Goal: Task Accomplishment & Management: Manage account settings

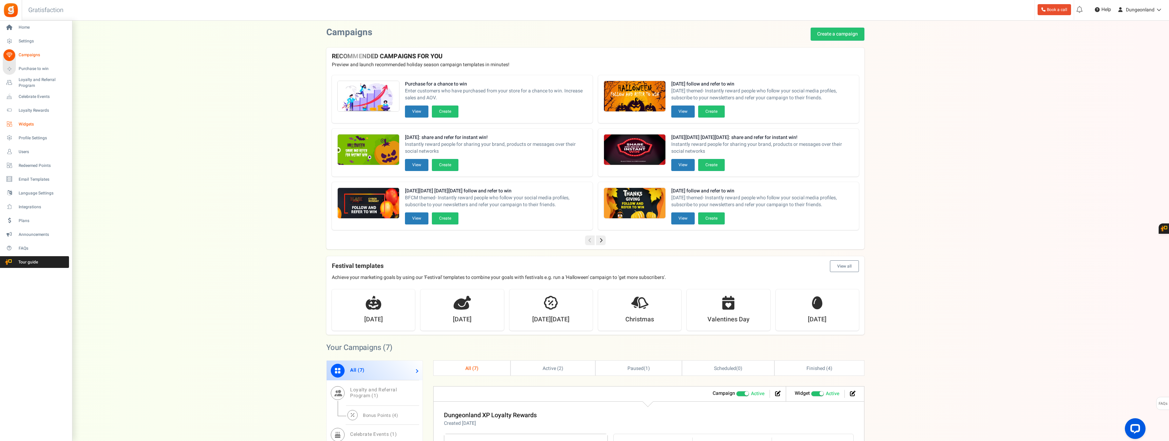
click at [24, 126] on span "Widgets" at bounding box center [43, 124] width 48 height 6
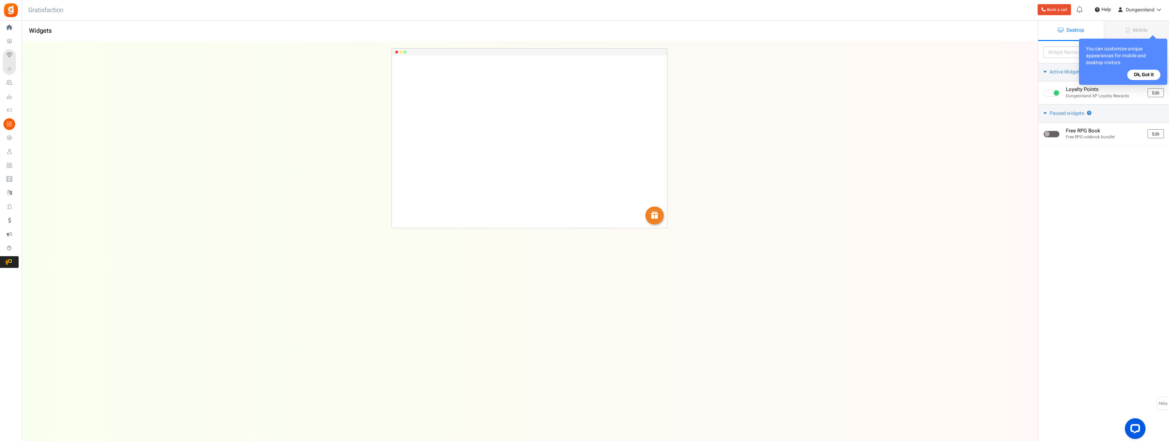
click at [1137, 76] on button "Ok, Got it" at bounding box center [1143, 75] width 33 height 10
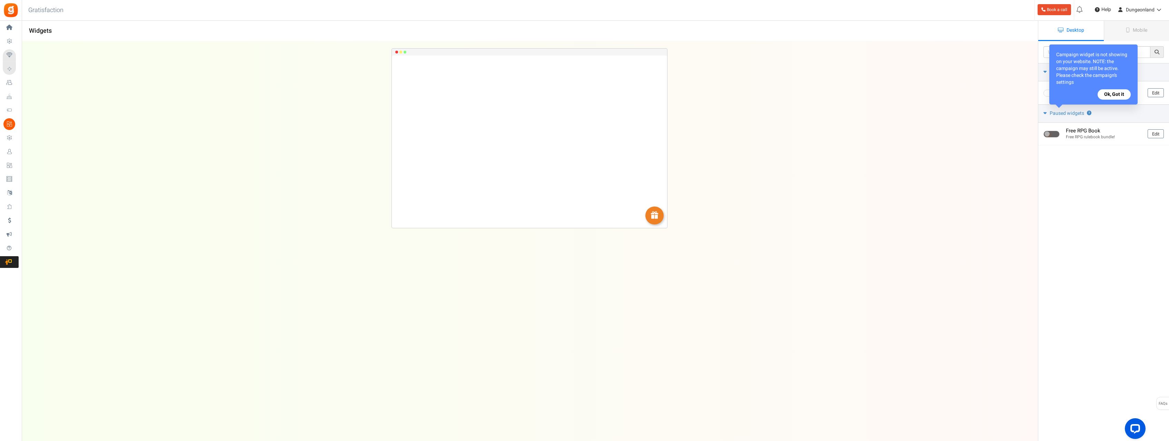
click at [1120, 92] on button "Ok, Got it" at bounding box center [1114, 94] width 33 height 10
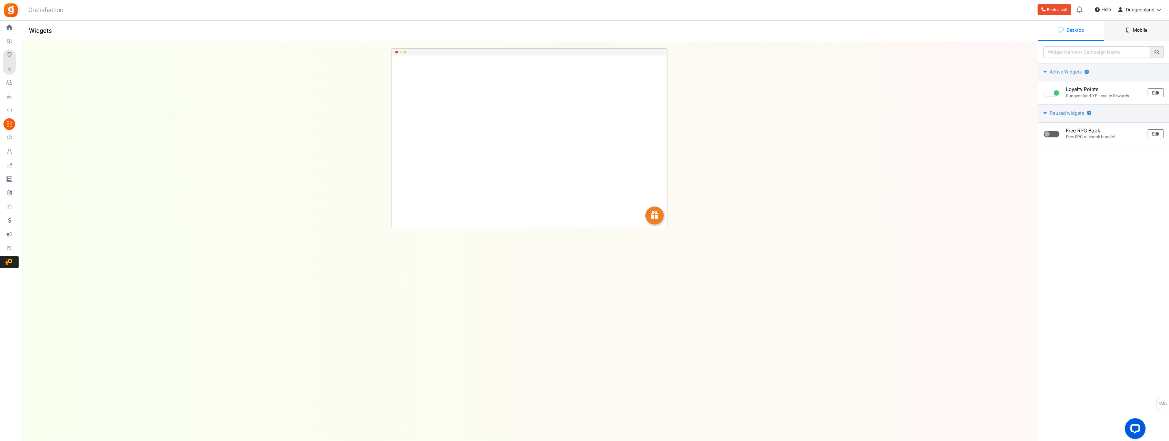
click at [1134, 27] on span "Mobile" at bounding box center [1140, 30] width 14 height 7
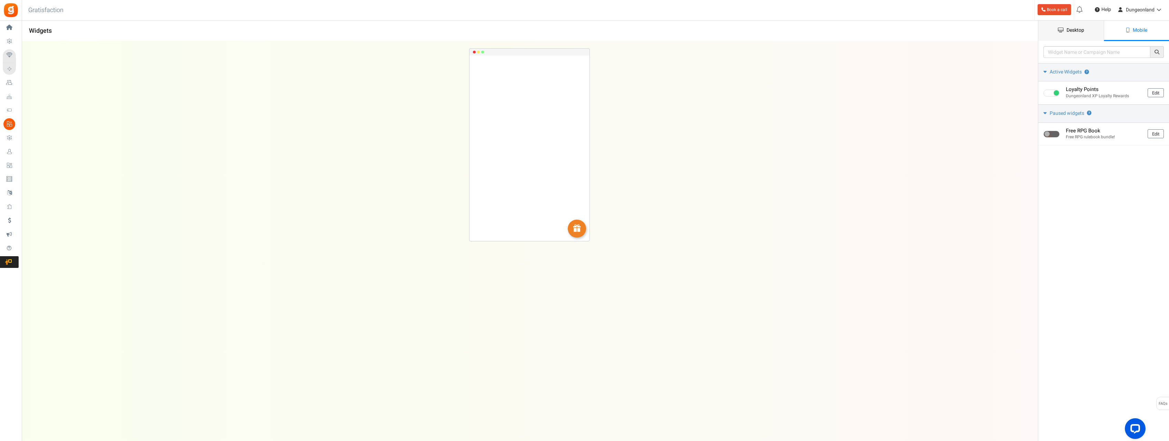
click at [1079, 32] on span "Desktop" at bounding box center [1075, 30] width 18 height 7
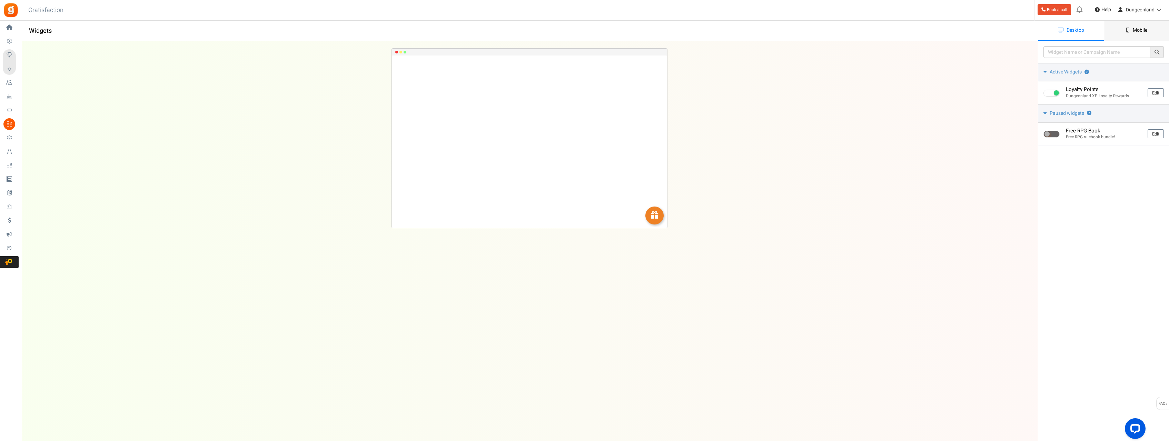
click at [1138, 28] on span "Mobile" at bounding box center [1140, 30] width 14 height 7
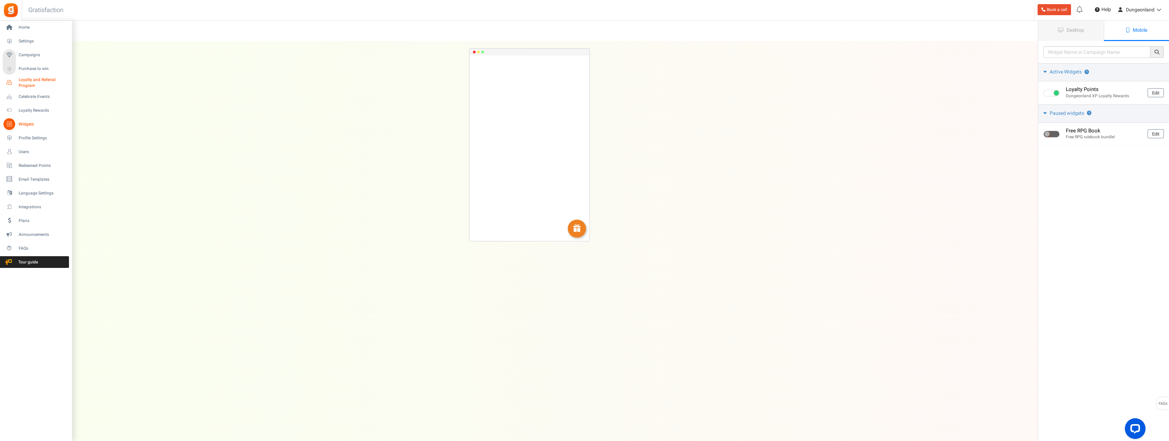
click at [30, 81] on span "Loyalty and Referral Program" at bounding box center [44, 83] width 50 height 12
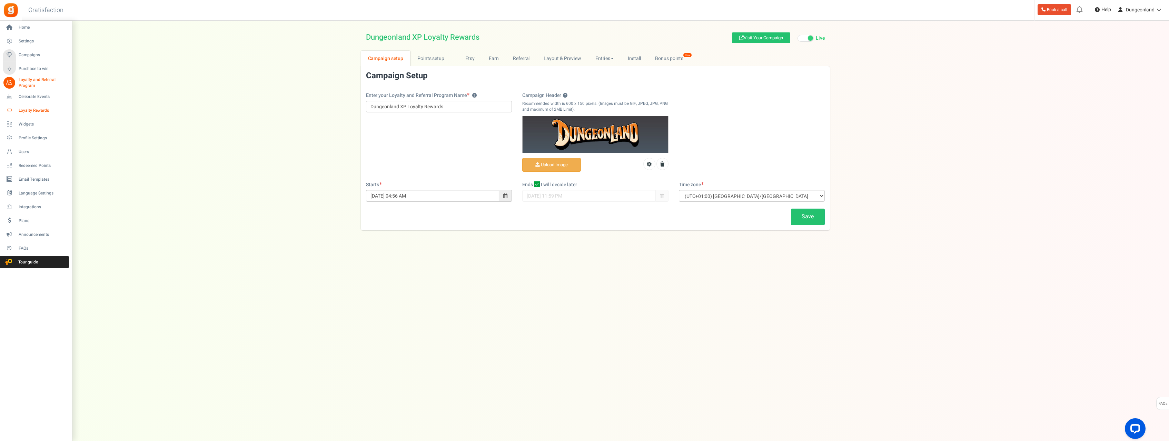
click at [29, 108] on span "Loyalty Rewards" at bounding box center [43, 111] width 48 height 6
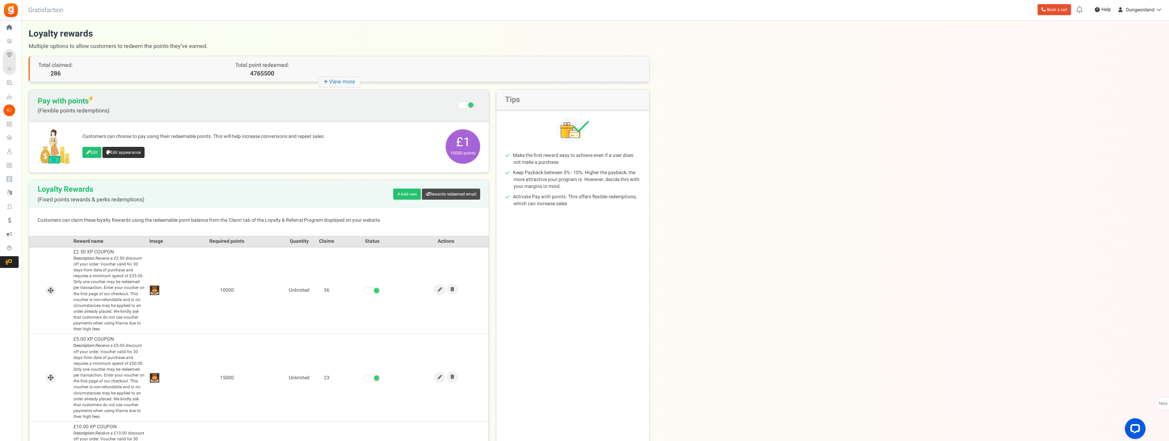
click at [126, 152] on link "Edit appearance" at bounding box center [123, 152] width 42 height 11
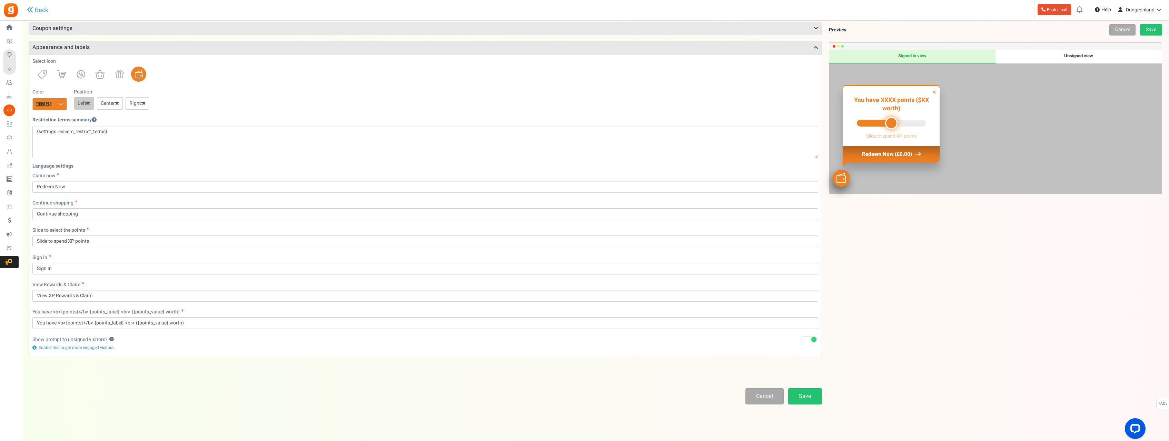
scroll to position [61, 0]
click at [1079, 56] on div "Unsigned view" at bounding box center [1078, 57] width 166 height 14
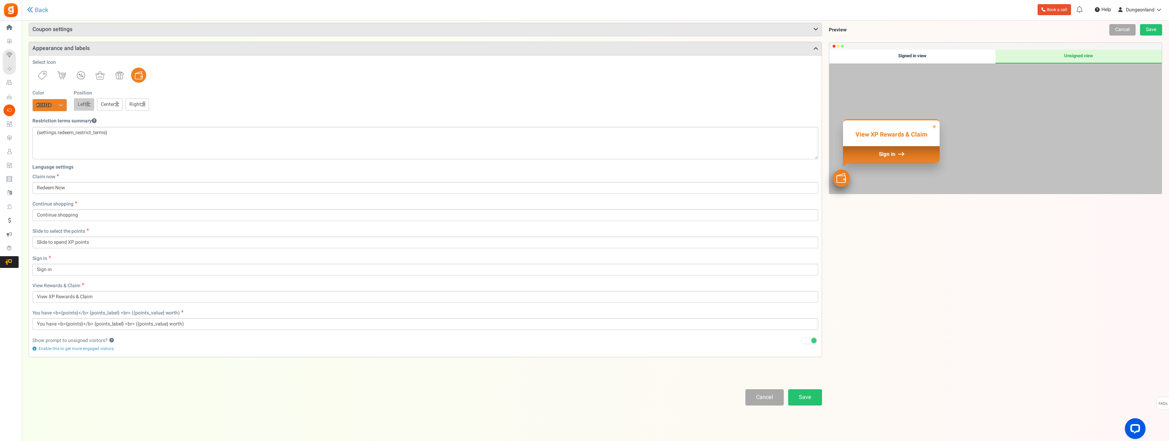
click at [969, 56] on div "Signed in view" at bounding box center [912, 57] width 166 height 14
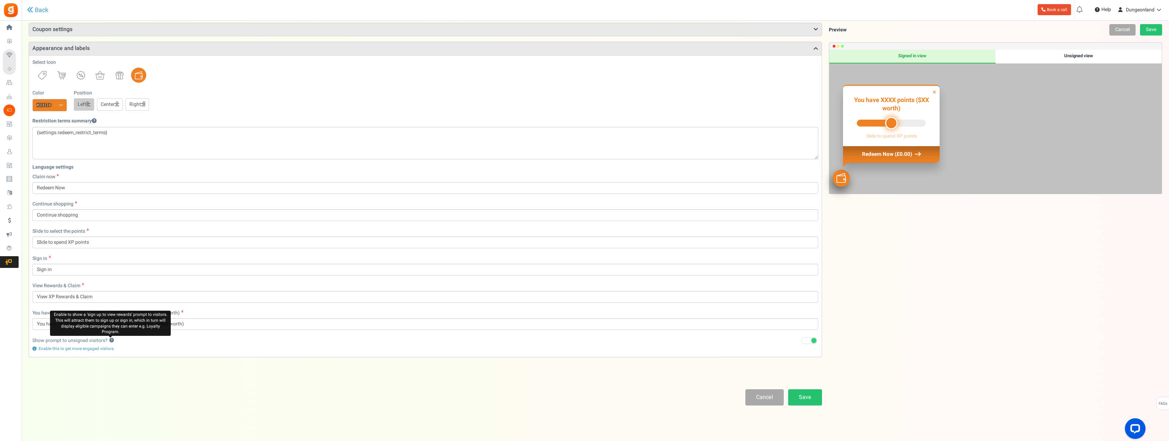
click at [110, 341] on button "?" at bounding box center [111, 340] width 4 height 4
click at [1031, 56] on div "Unsigned view" at bounding box center [1078, 57] width 166 height 14
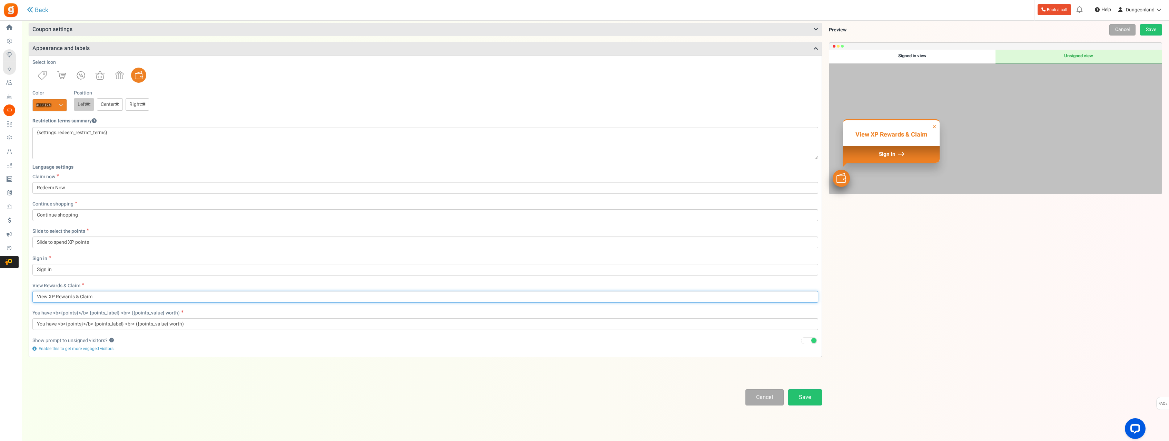
drag, startPoint x: 56, startPoint y: 296, endPoint x: 74, endPoint y: 297, distance: 18.3
click at [74, 297] on input "View XP Rewards & Claim" at bounding box center [425, 297] width 786 height 12
drag, startPoint x: 75, startPoint y: 296, endPoint x: 96, endPoint y: 294, distance: 21.5
click at [96, 294] on input "View XP Points & Claim" at bounding box center [425, 297] width 786 height 12
type input "View XP Points & Spend"
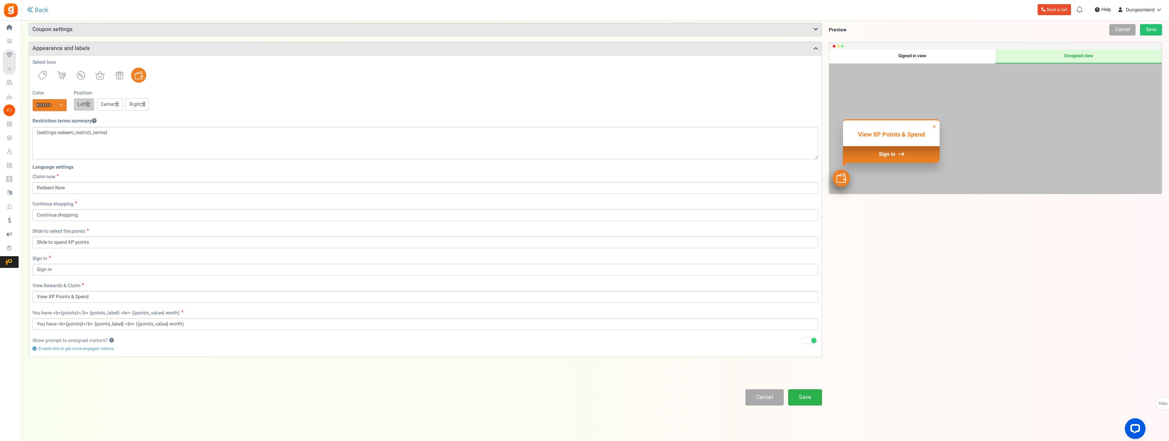
click at [808, 395] on link "Save" at bounding box center [805, 397] width 34 height 16
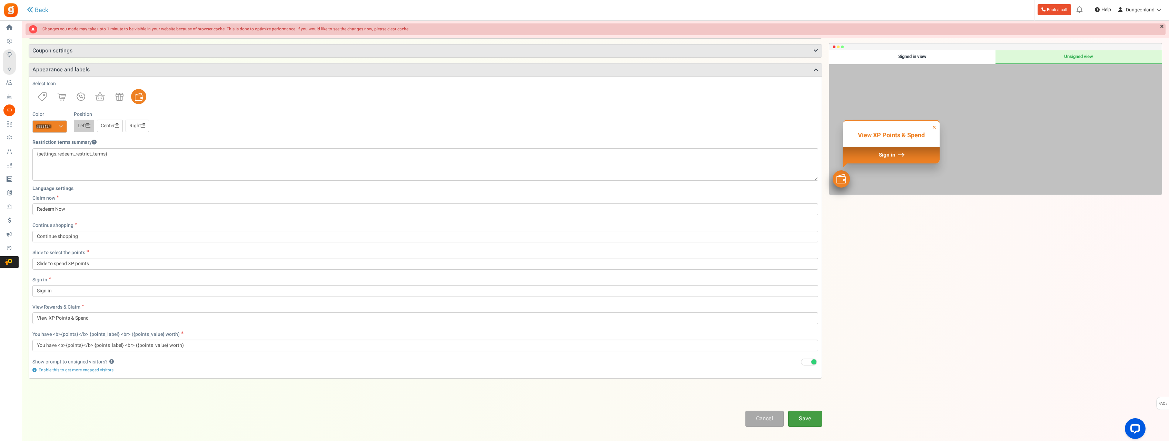
scroll to position [23, 0]
